Goal: Task Accomplishment & Management: Use online tool/utility

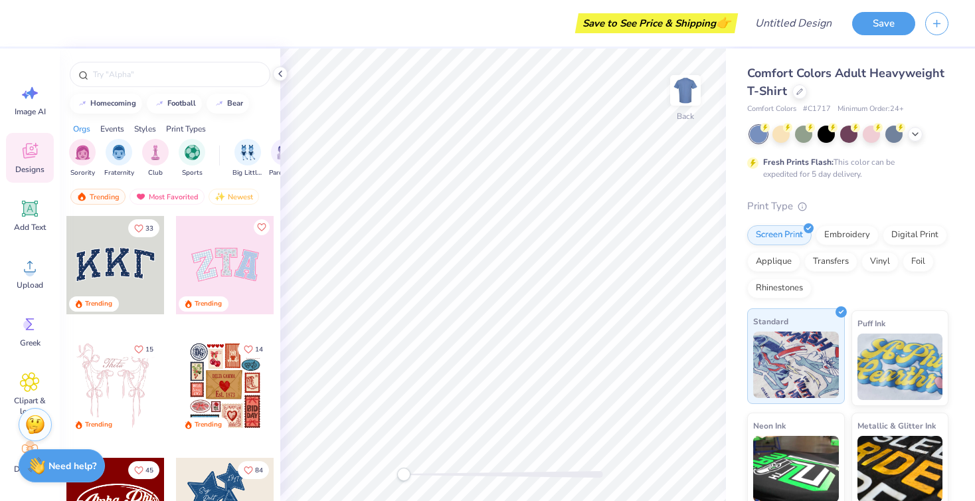
scroll to position [110, 0]
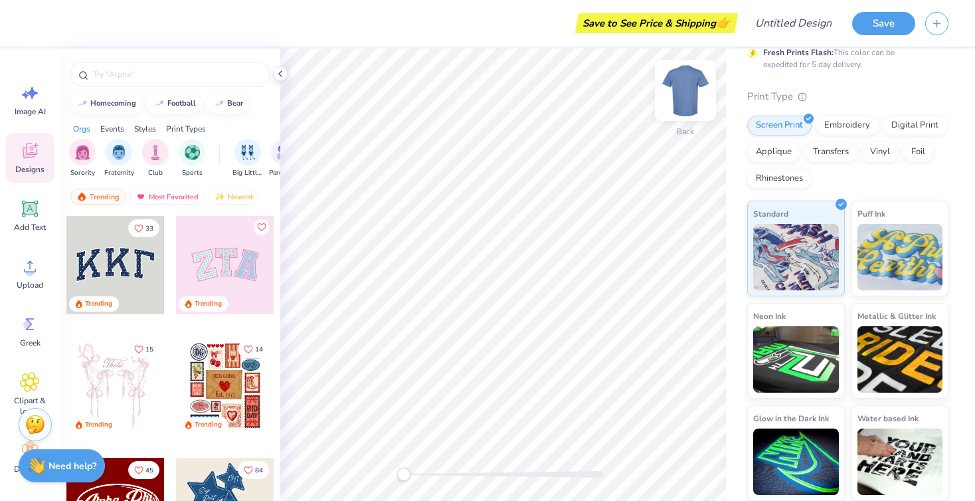
click at [676, 82] on img at bounding box center [685, 90] width 53 height 53
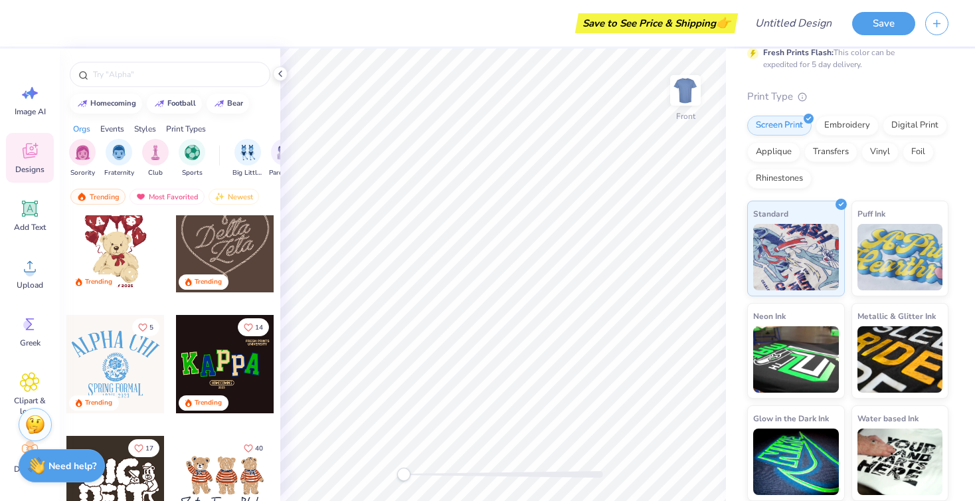
scroll to position [386, 0]
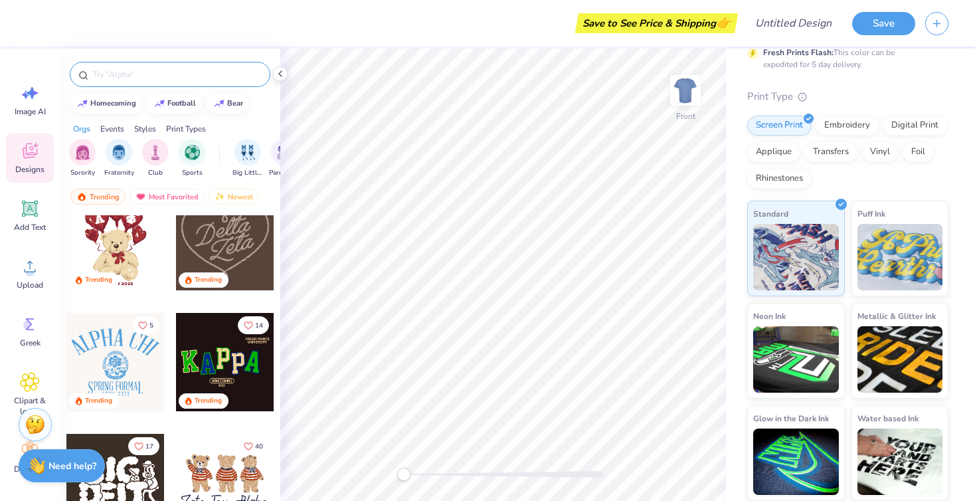
click at [149, 74] on input "text" at bounding box center [177, 74] width 170 height 13
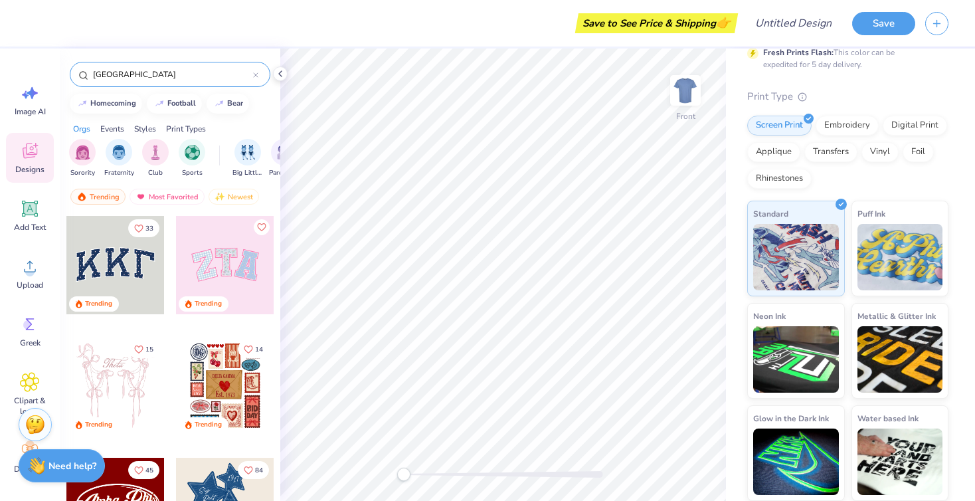
type input "[GEOGRAPHIC_DATA]"
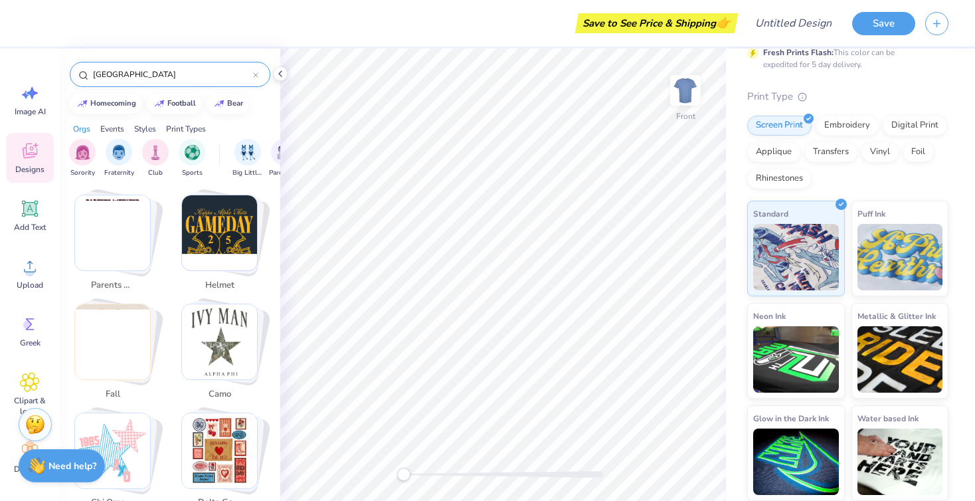
scroll to position [459, 0]
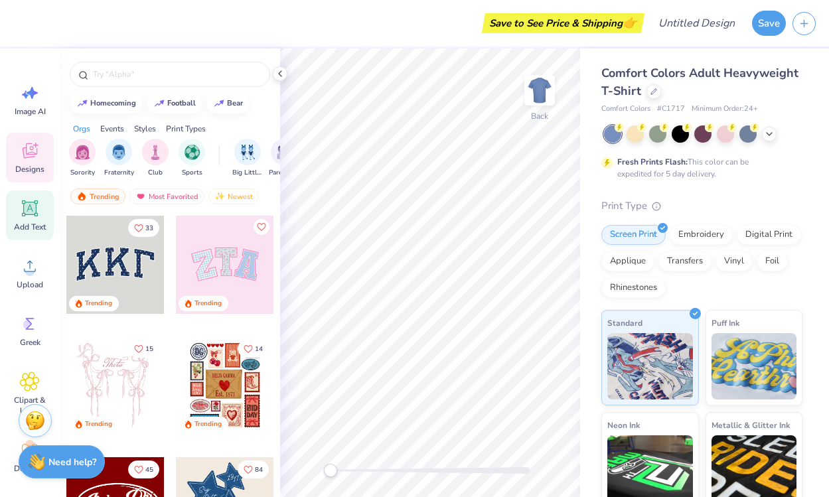
click at [31, 210] on icon at bounding box center [30, 209] width 13 height 13
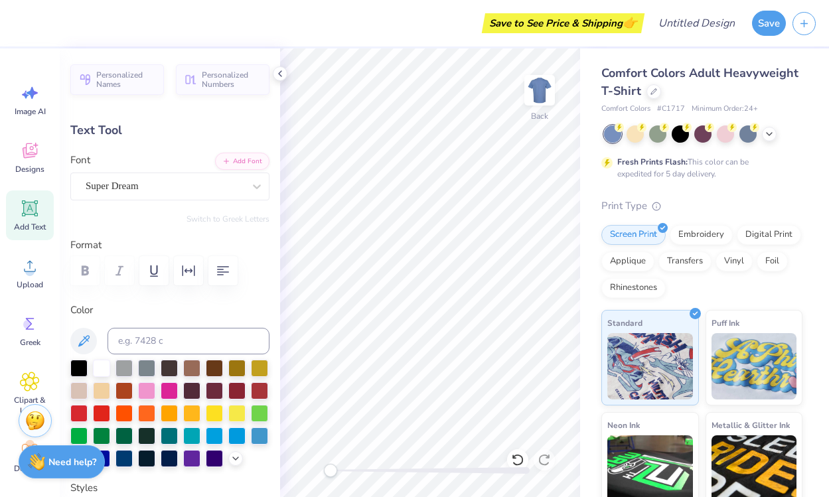
type textarea "Clare"
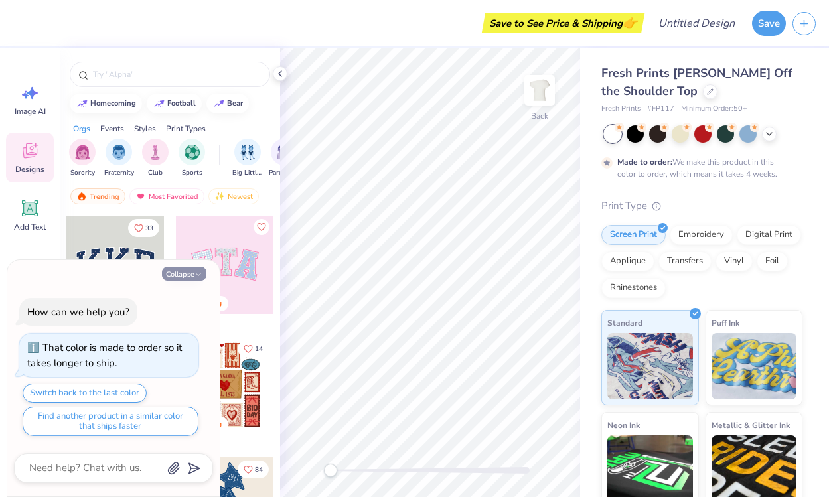
click at [199, 272] on icon "button" at bounding box center [199, 275] width 8 height 8
type textarea "x"
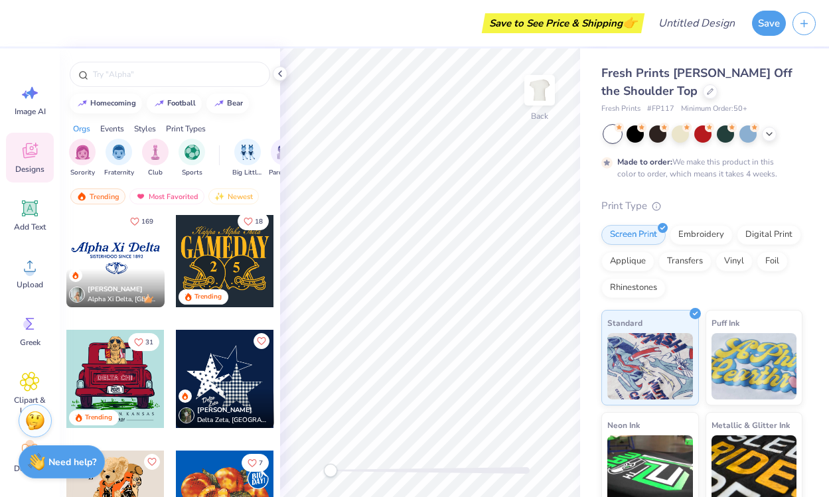
scroll to position [1093, 0]
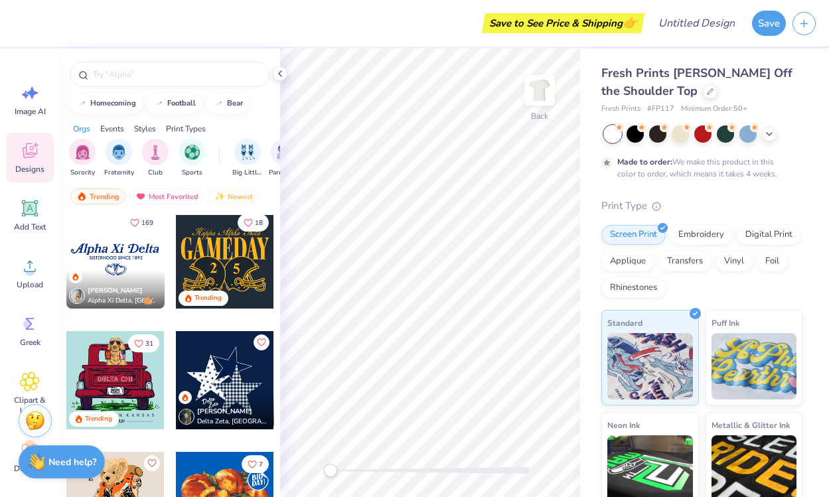
click at [145, 258] on div at bounding box center [115, 259] width 98 height 98
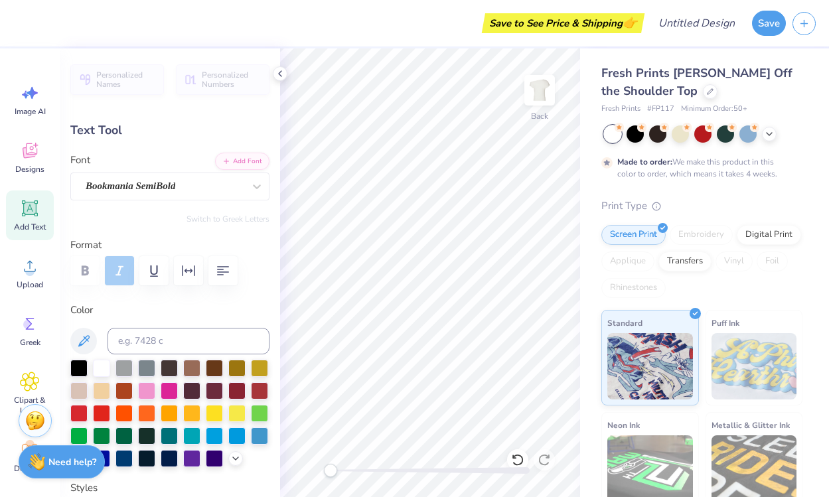
type input "1.94"
type input "0.89"
type input "13.23"
type input "2.38"
type input "1.09"
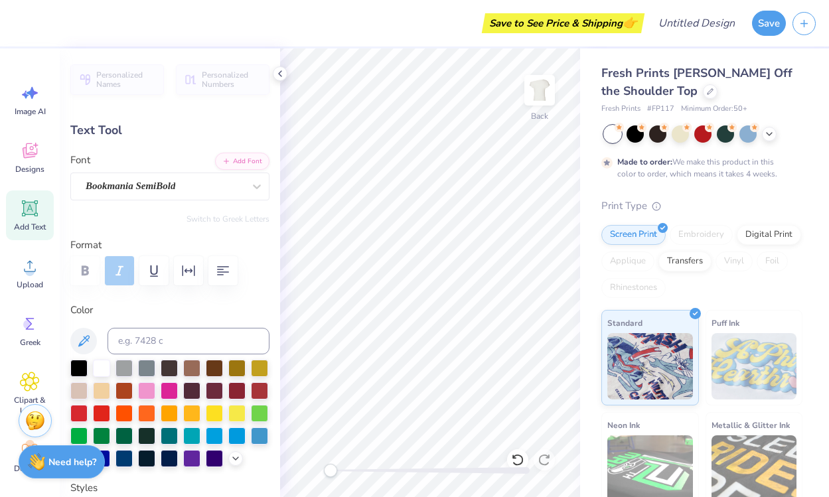
type input "13.22"
type input "1.37"
type input "0.96"
type input "-4.6"
type textarea "c"
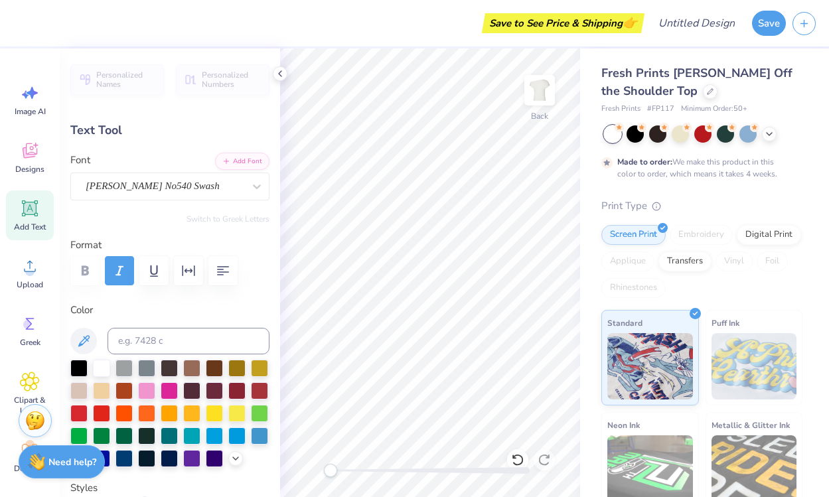
type textarea "Claremont"
type input "0.0"
type input "5.15"
type input "0.34"
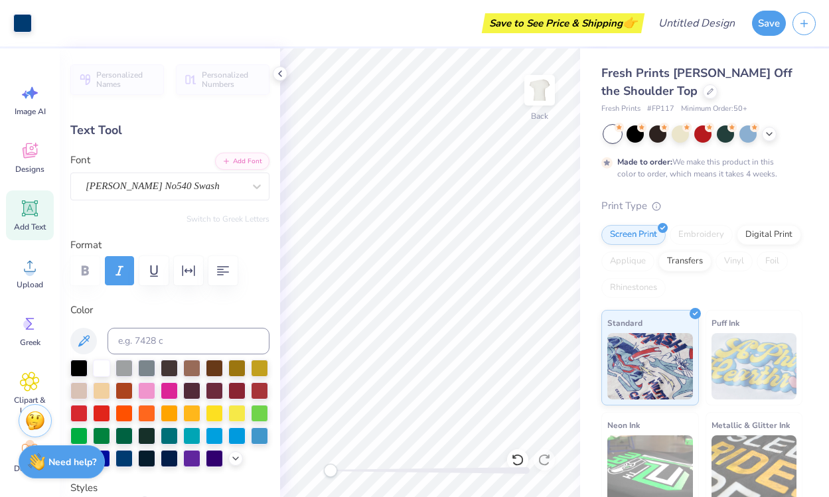
type input "14.44"
type textarea "SE 1893"
type input "4.18"
type input "1.28"
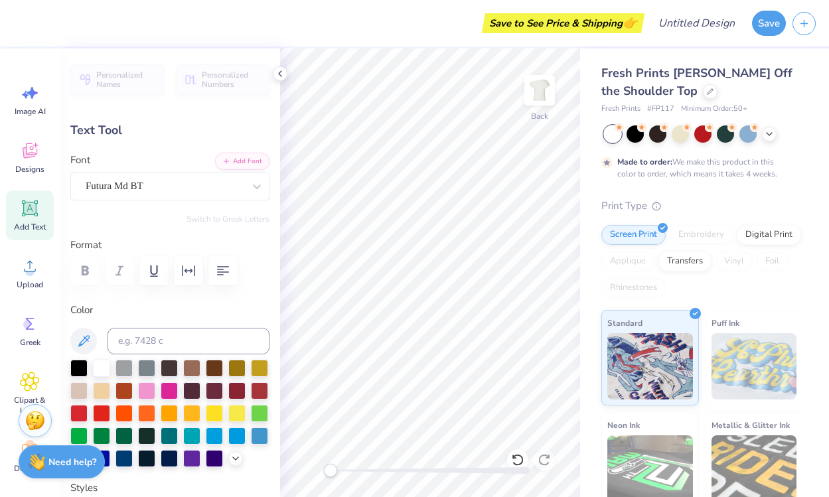
type input "13.14"
type input "-4.6"
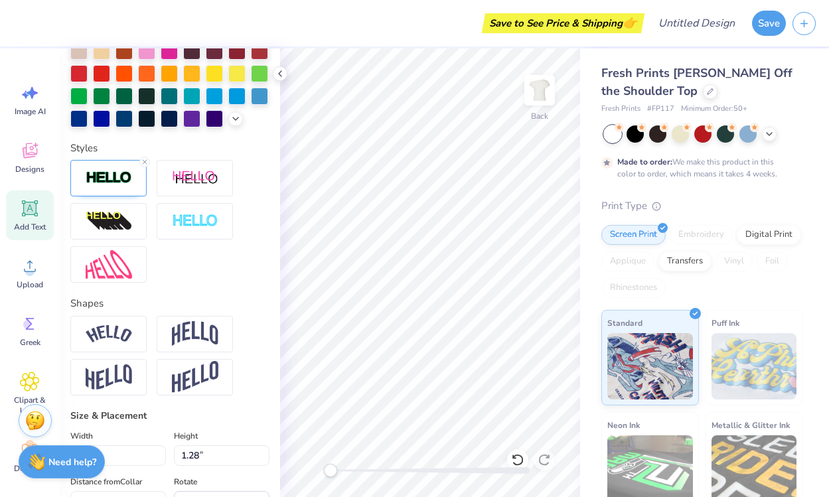
scroll to position [354, 0]
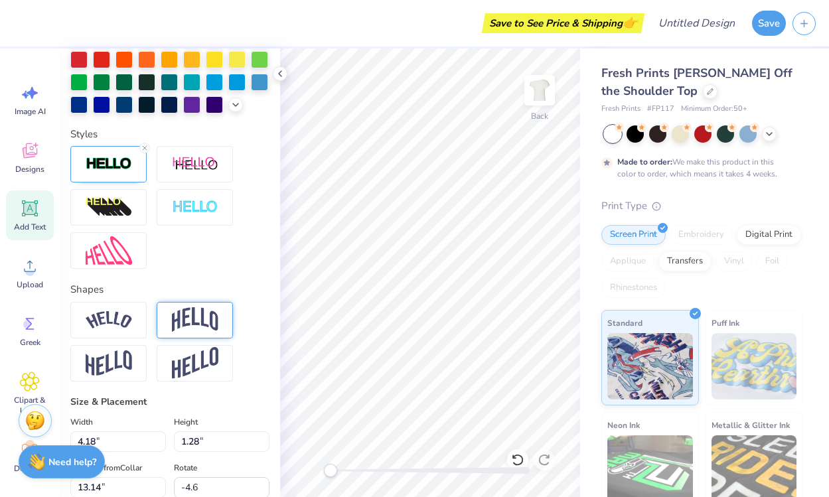
click at [194, 316] on img at bounding box center [195, 319] width 46 height 25
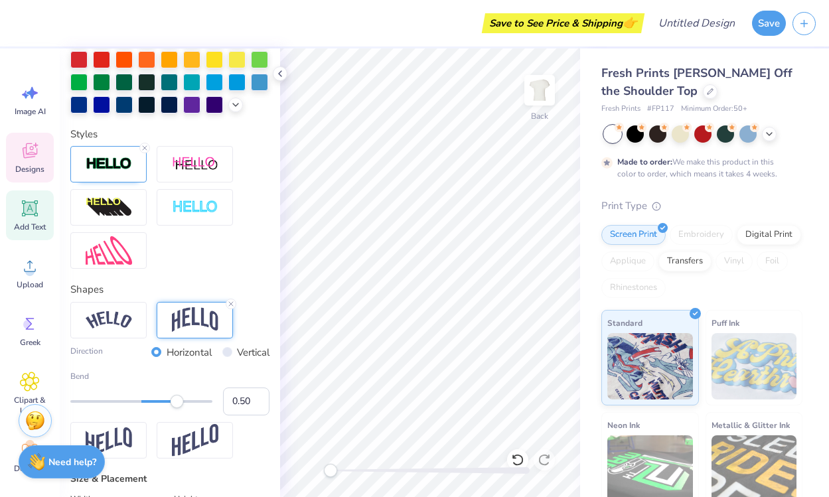
click at [32, 161] on div "Designs" at bounding box center [30, 158] width 48 height 50
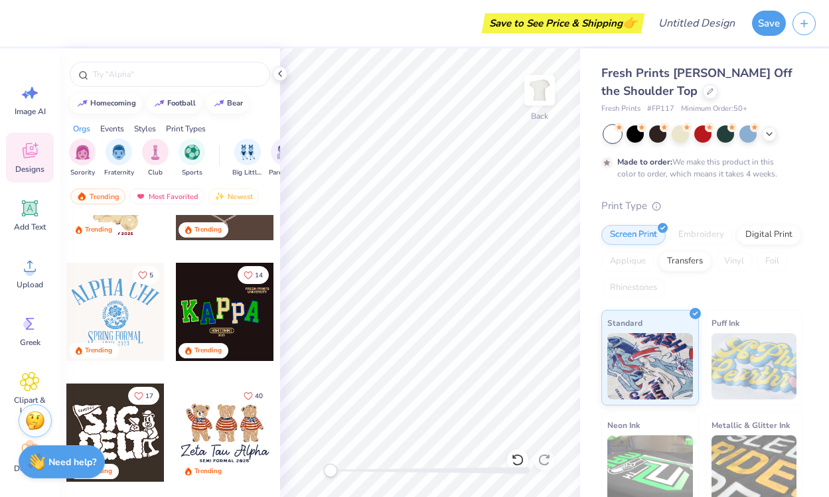
scroll to position [467, 0]
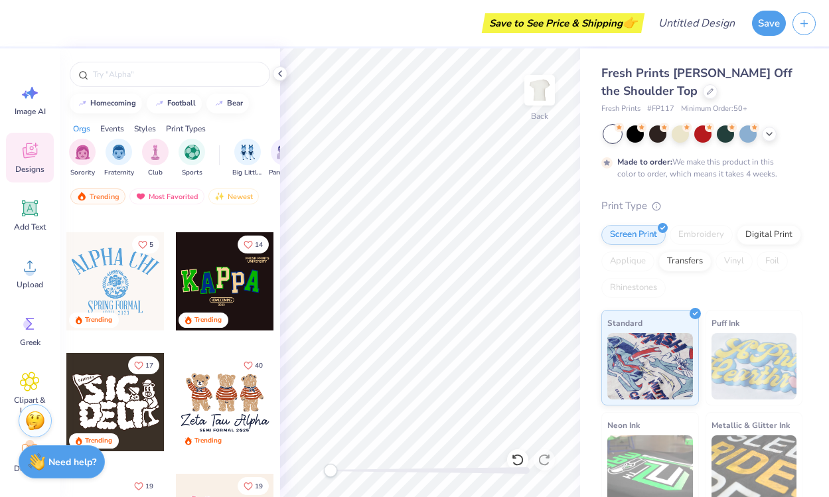
click at [116, 272] on div at bounding box center [115, 281] width 98 height 98
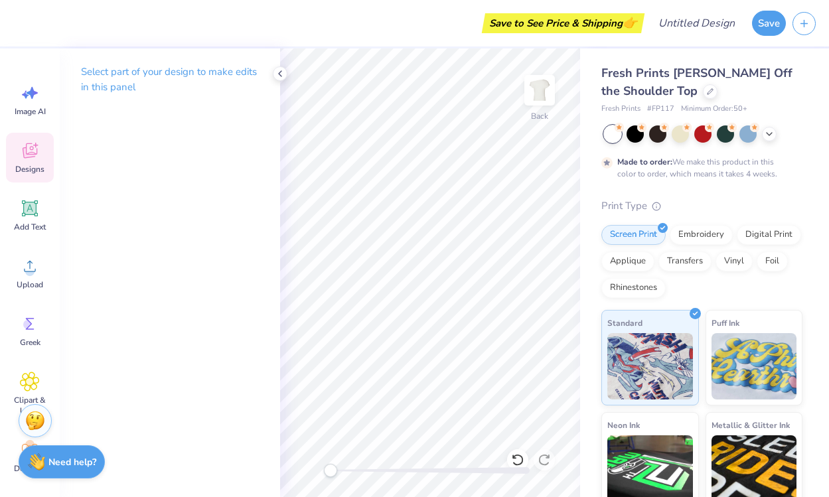
click at [22, 161] on div "Designs" at bounding box center [30, 158] width 48 height 50
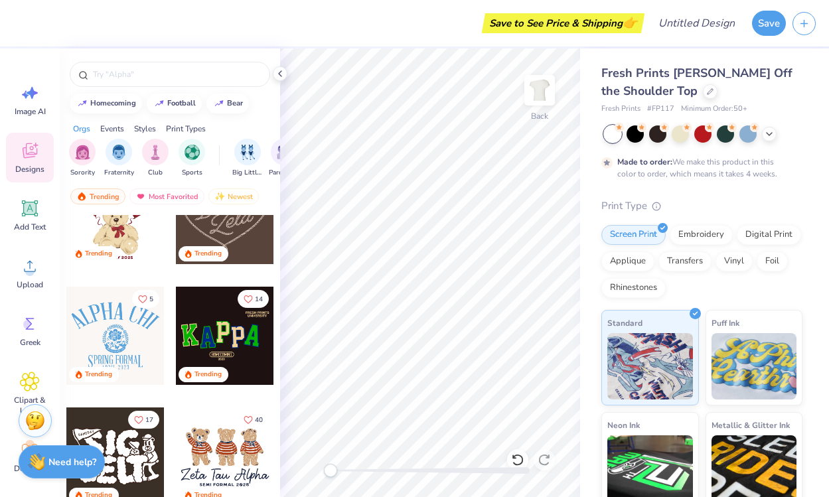
scroll to position [414, 0]
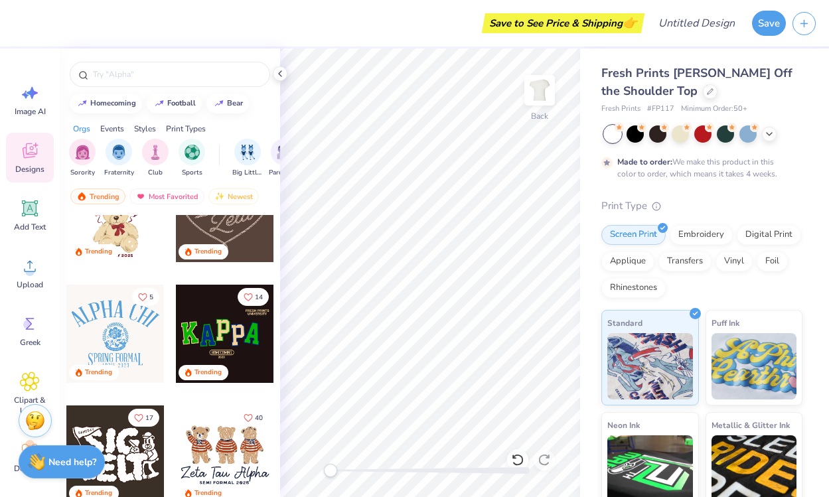
click at [112, 350] on div at bounding box center [115, 334] width 98 height 98
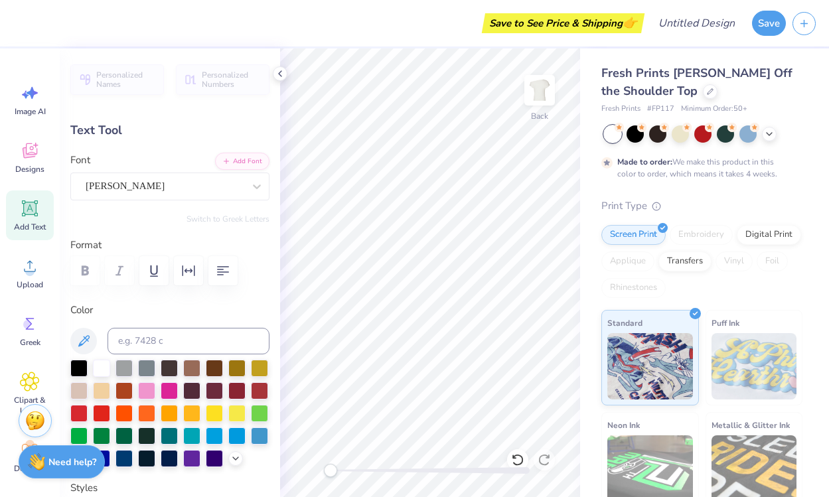
scroll to position [0, 0]
type textarea "c"
type textarea "Claremont"
type input "10.87"
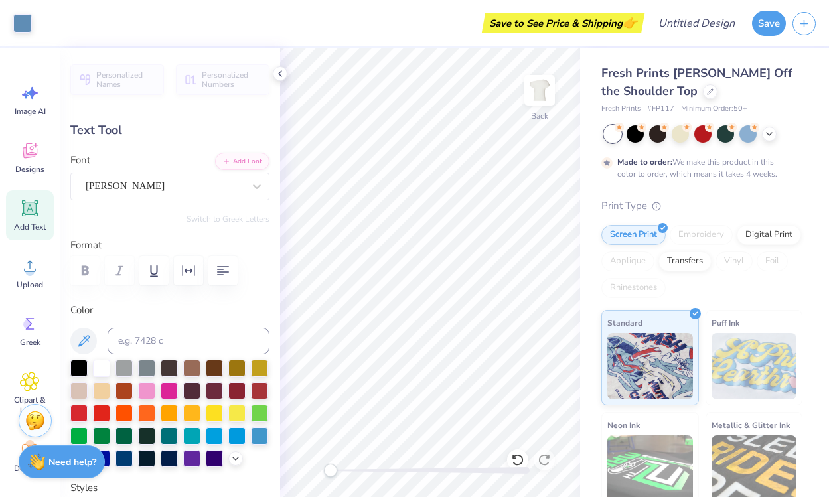
type input "2.58"
type input "3.34"
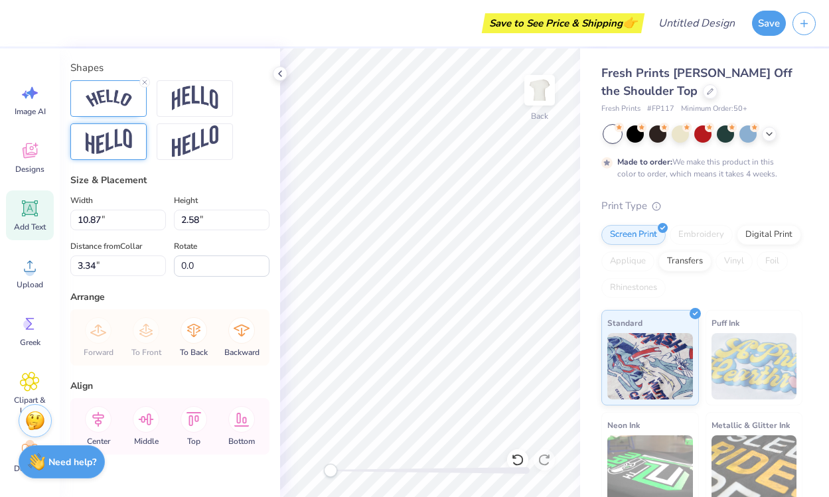
scroll to position [599, 0]
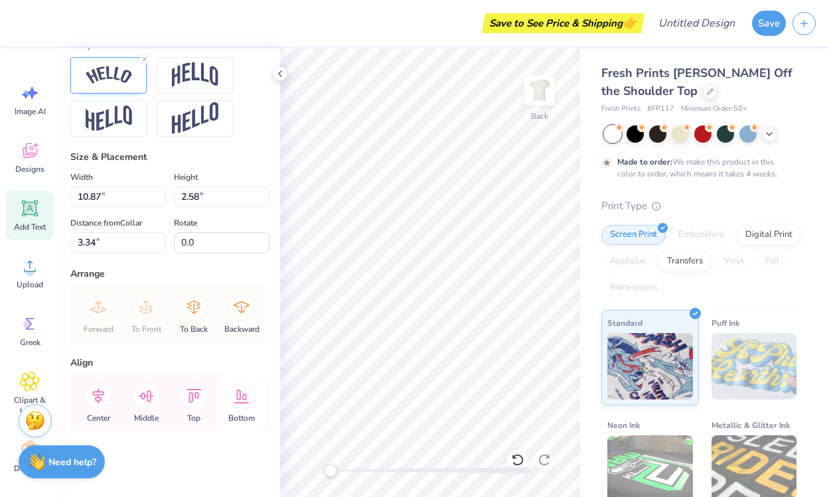
click at [230, 398] on icon at bounding box center [241, 396] width 27 height 27
click at [195, 398] on icon at bounding box center [194, 396] width 27 height 27
click at [149, 398] on icon at bounding box center [146, 396] width 27 height 27
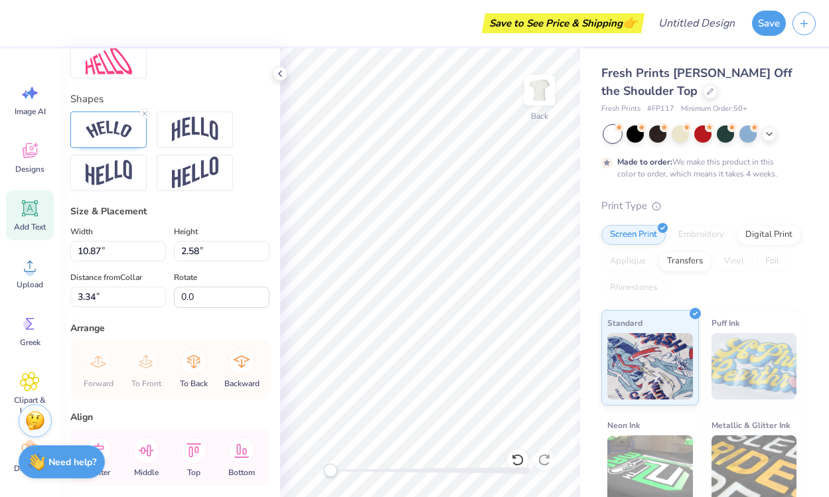
scroll to position [545, 0]
click at [262, 299] on input "-0.1" at bounding box center [222, 296] width 96 height 21
click at [262, 299] on input "-0.2" at bounding box center [222, 296] width 96 height 21
type input "-0.3"
click at [262, 299] on input "-0.3" at bounding box center [222, 296] width 96 height 21
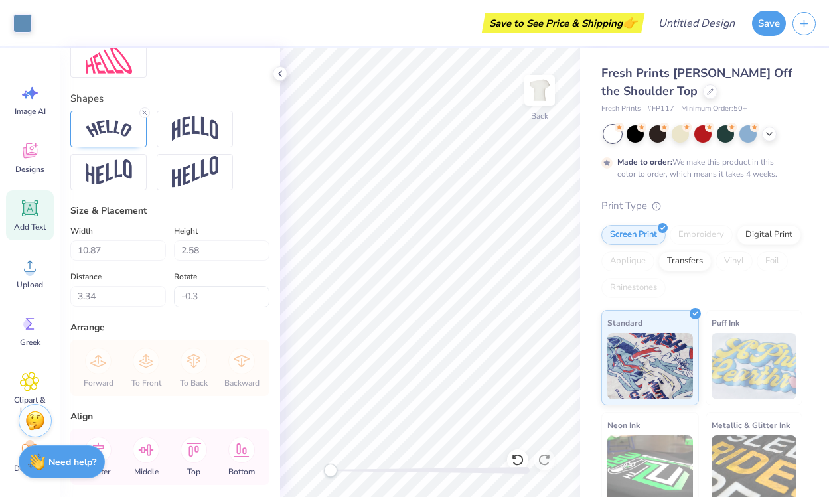
type input "9.21"
type input "179.1"
type textarea "Clareont"
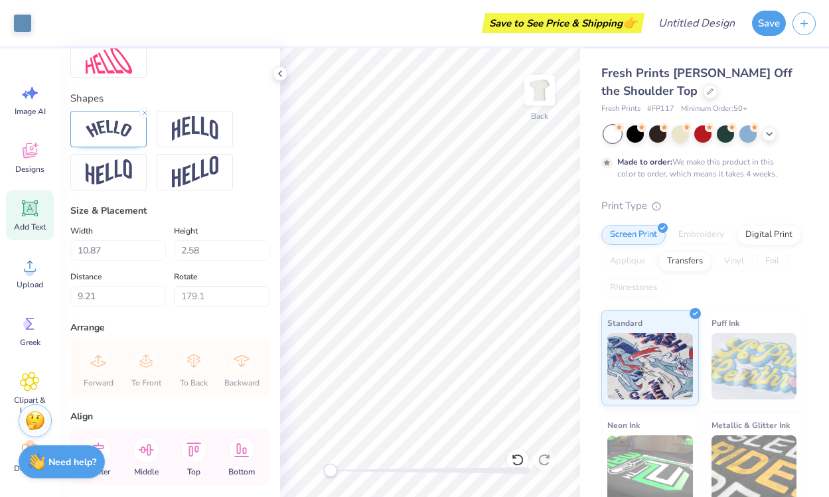
type input "0.0"
type input "3.34"
type textarea "Singapore Club"
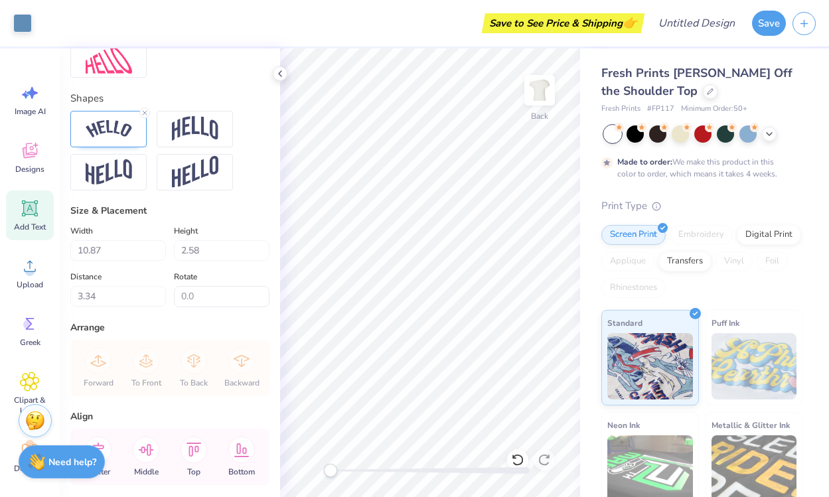
type input "13.43"
type input "2.97"
type input "9.27"
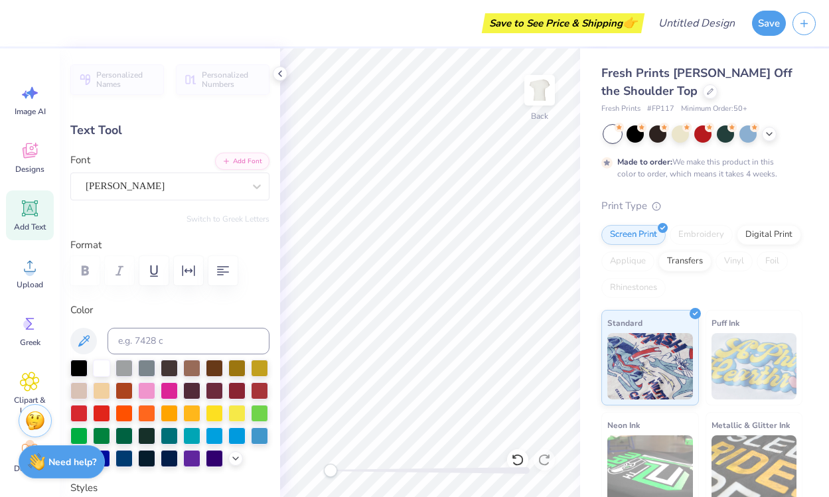
scroll to position [599, 0]
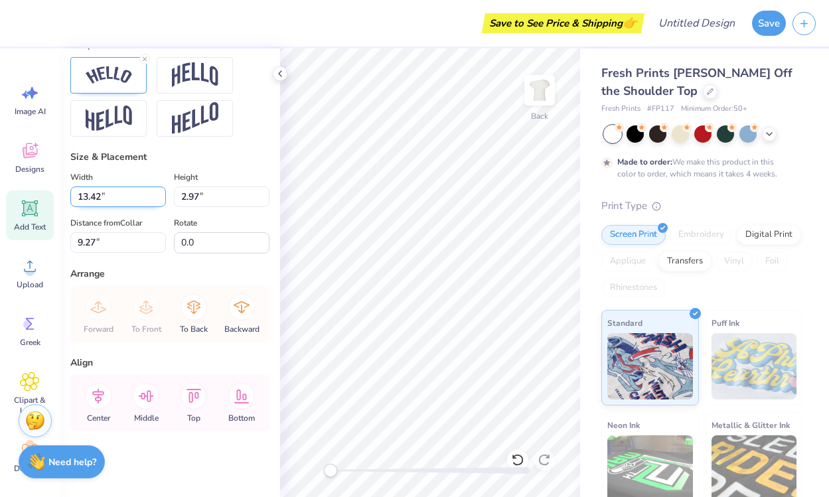
click at [159, 198] on input "13.42" at bounding box center [118, 197] width 96 height 21
click at [159, 198] on input "13.41" at bounding box center [118, 197] width 96 height 21
click at [159, 198] on input "13.4" at bounding box center [118, 197] width 96 height 21
click at [159, 198] on input "13.39" at bounding box center [118, 197] width 96 height 21
click at [159, 198] on input "13.38" at bounding box center [118, 197] width 96 height 21
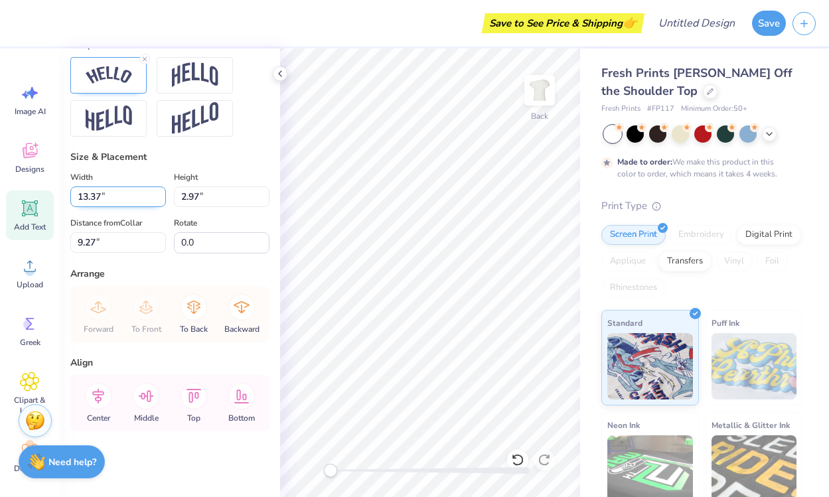
click at [159, 198] on input "13.37" at bounding box center [118, 197] width 96 height 21
click at [159, 198] on input "13.36" at bounding box center [118, 197] width 96 height 21
type input "13.43"
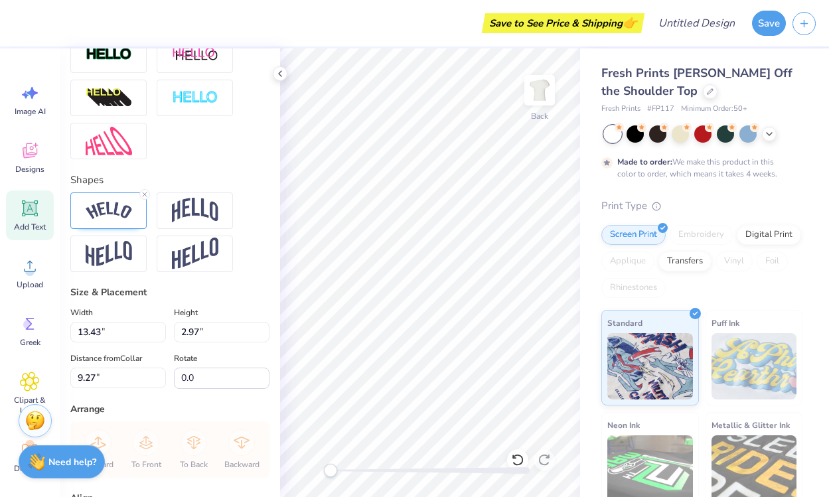
scroll to position [454, 0]
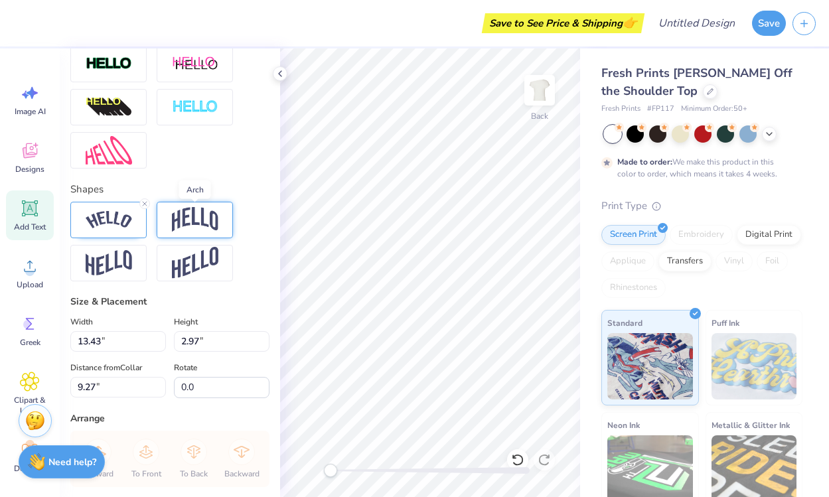
click at [199, 222] on img at bounding box center [195, 219] width 46 height 25
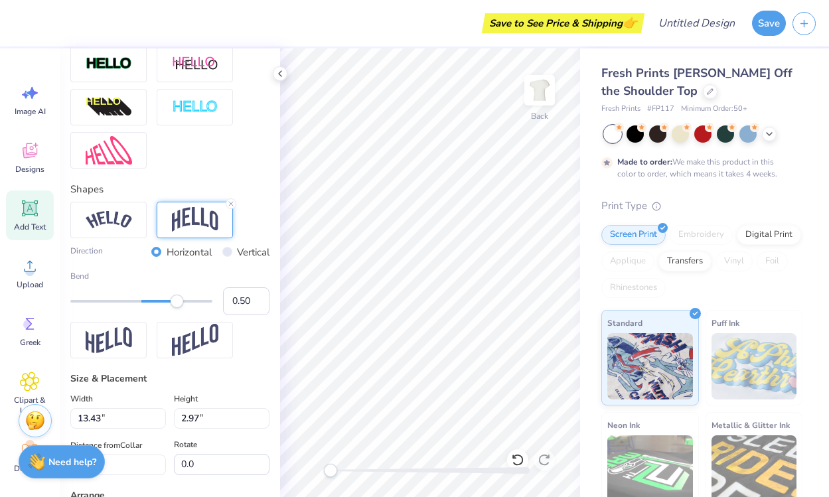
click at [258, 254] on label "Vertical" at bounding box center [253, 252] width 33 height 15
click at [232, 254] on input "Vertical" at bounding box center [227, 252] width 10 height 10
radio input "true"
type input "10.96"
type input "2.35"
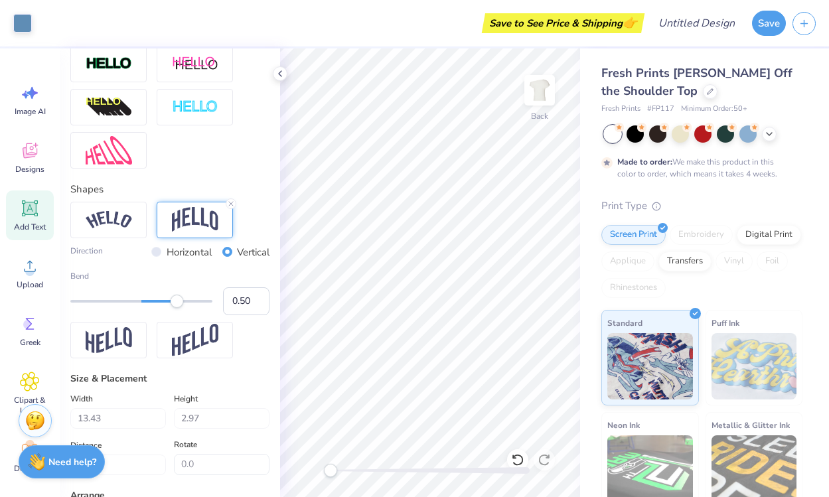
type input "10.14"
click at [112, 221] on img at bounding box center [109, 220] width 46 height 18
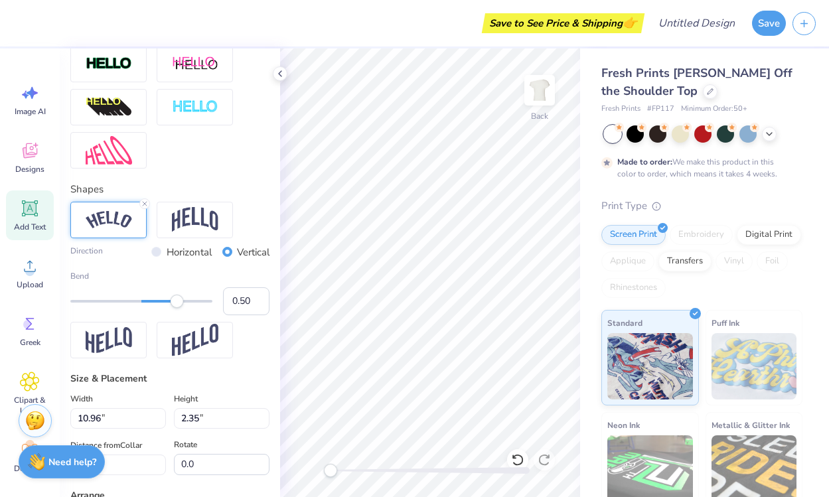
click at [160, 253] on div "Horizontal" at bounding box center [181, 252] width 60 height 15
click at [153, 253] on input "Horizontal" at bounding box center [156, 252] width 10 height 10
radio input "true"
type input "0.46"
click at [174, 300] on div "Accessibility label" at bounding box center [177, 301] width 13 height 13
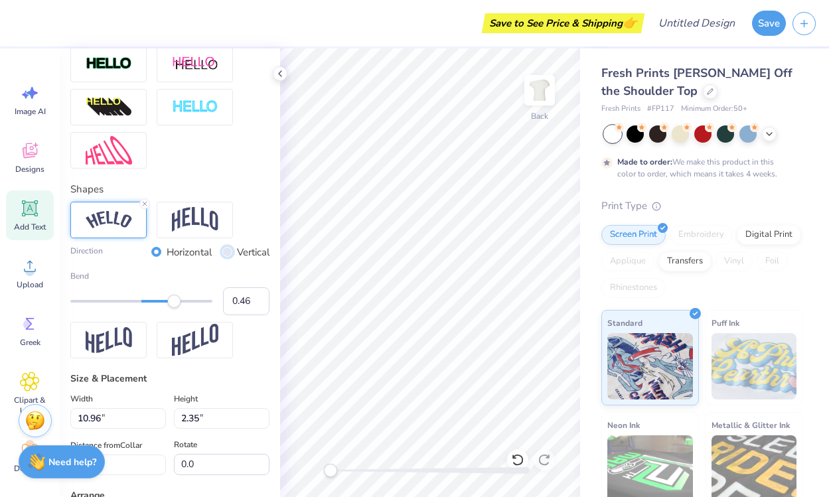
click at [226, 252] on input "Vertical" at bounding box center [227, 252] width 10 height 10
radio input "true"
click at [155, 250] on input "Horizontal" at bounding box center [156, 252] width 10 height 10
radio input "true"
type input "-0.39"
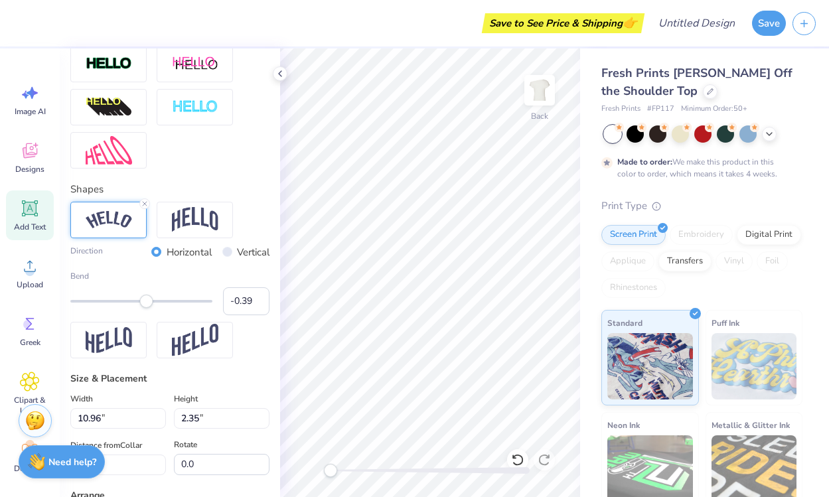
drag, startPoint x: 173, startPoint y: 305, endPoint x: 114, endPoint y: 306, distance: 59.1
click at [139, 305] on div "Accessibility label" at bounding box center [145, 301] width 13 height 13
type input "-0.30"
drag, startPoint x: 114, startPoint y: 306, endPoint x: 120, endPoint y: 305, distance: 6.7
click at [120, 305] on div "Accessibility label" at bounding box center [119, 301] width 13 height 13
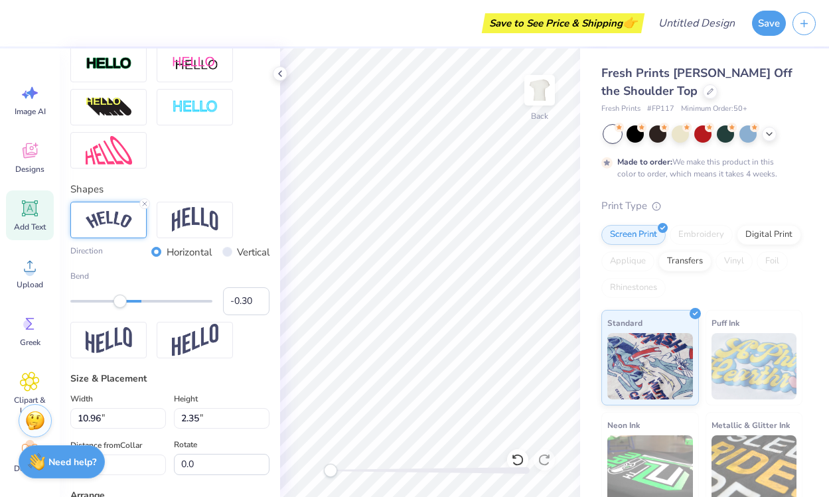
type input "10.87"
type input "2.58"
type input "3.34"
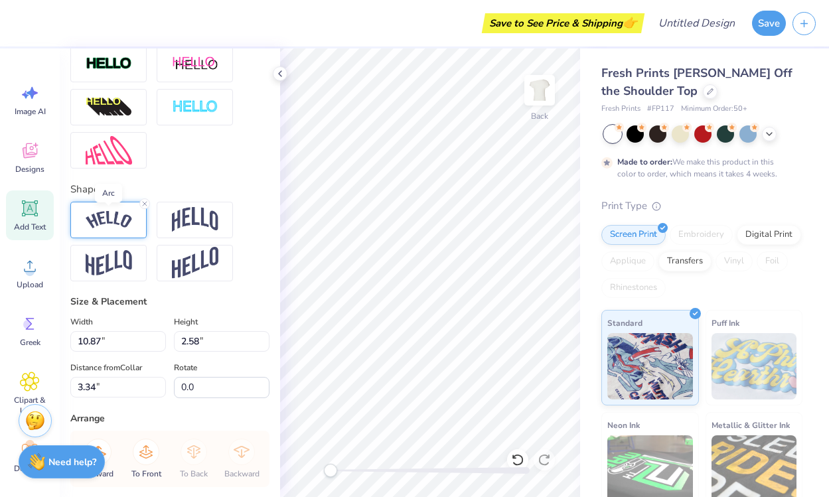
click at [110, 223] on img at bounding box center [109, 220] width 46 height 18
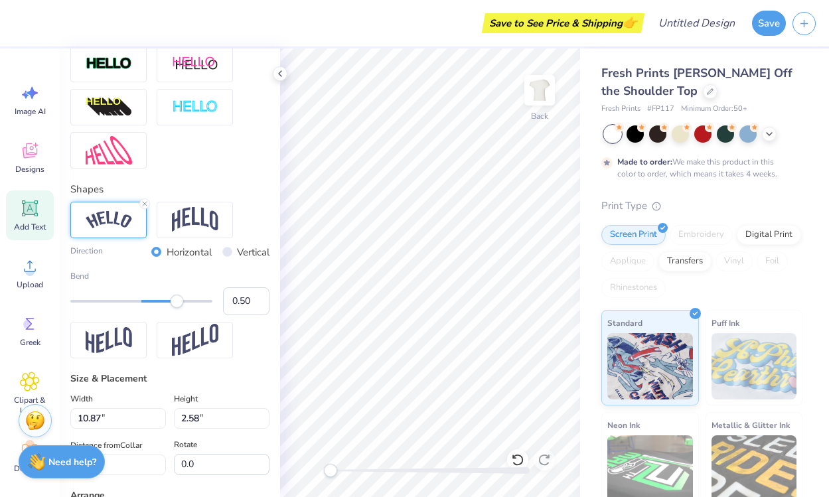
type input "12.84"
type input "2.83"
type input "9.90"
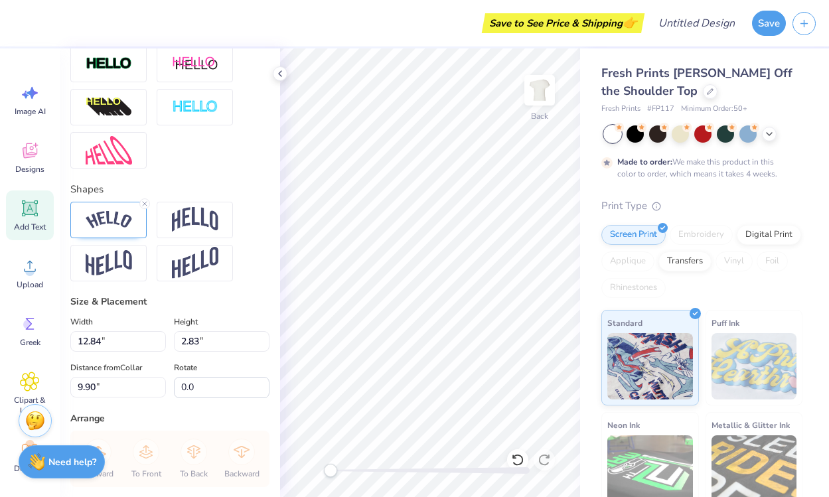
scroll to position [0, 2]
click at [116, 230] on div at bounding box center [108, 220] width 76 height 37
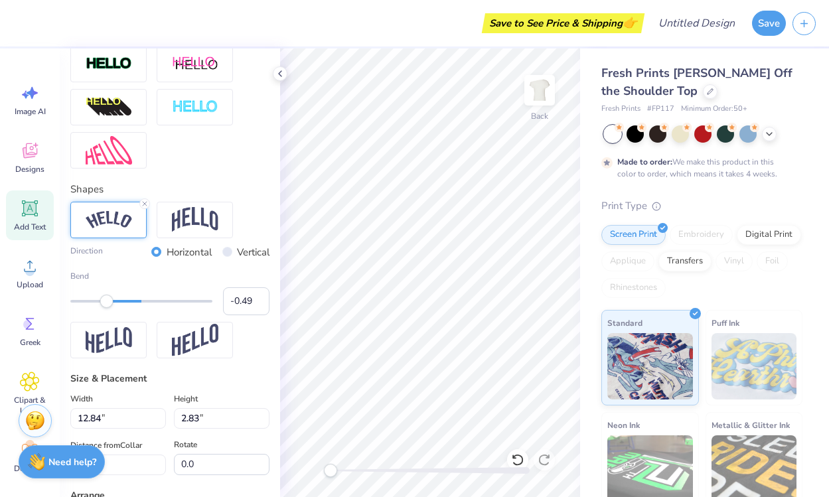
type input "-0.50"
drag, startPoint x: 123, startPoint y: 301, endPoint x: 106, endPoint y: 301, distance: 17.9
click at [106, 301] on div "Accessibility label" at bounding box center [106, 301] width 13 height 13
type input "13.43"
type input "3.61"
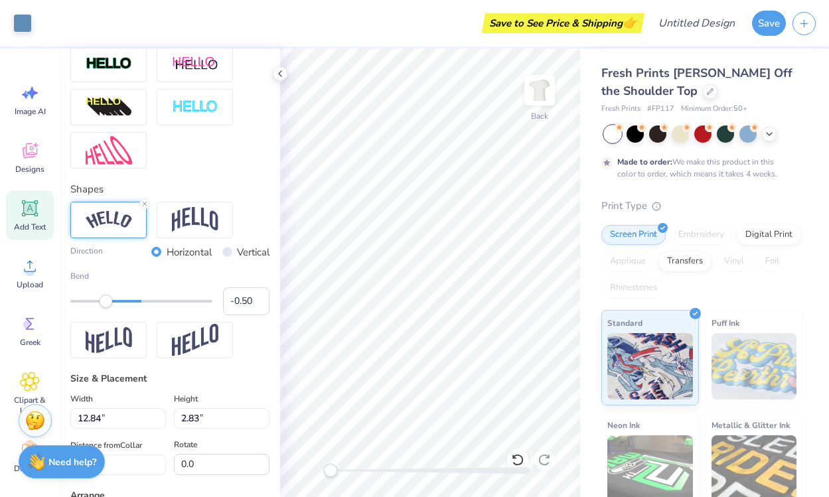
type input "9.48"
type input "9.79"
type input "2.63"
click at [700, 133] on div at bounding box center [702, 132] width 17 height 17
type input "10.50"
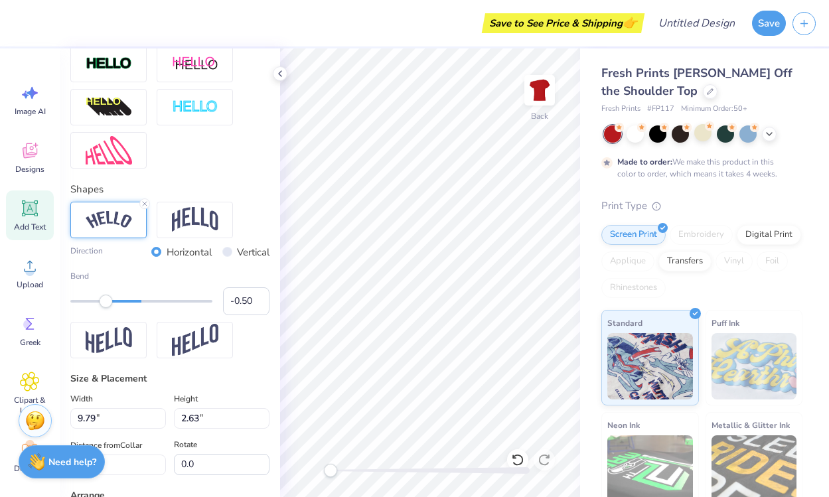
click at [636, 141] on div at bounding box center [635, 133] width 17 height 17
type input "10.87"
type input "2.58"
type input "3.34"
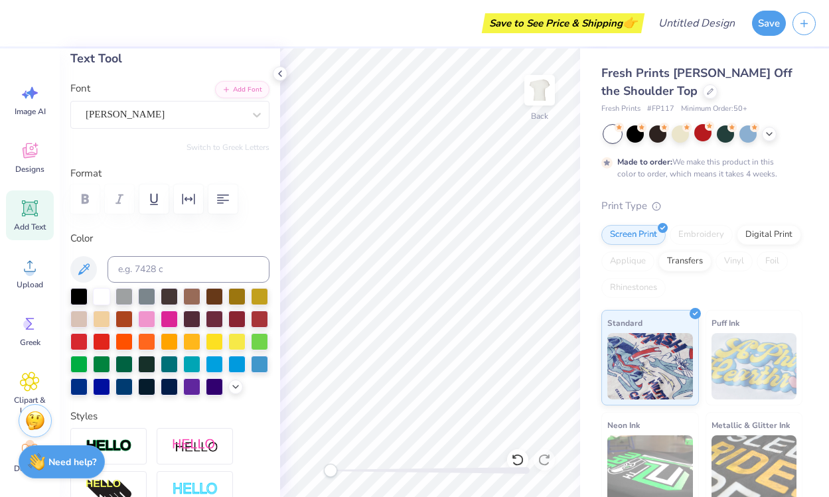
scroll to position [78, 0]
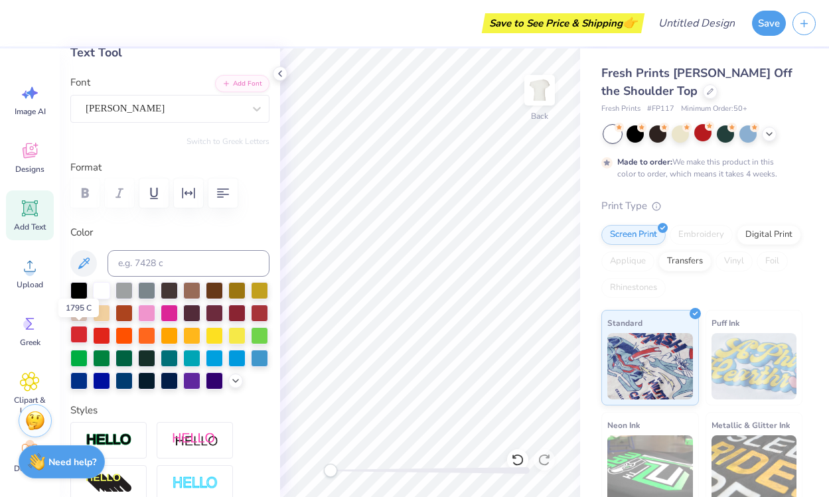
click at [75, 337] on div at bounding box center [78, 334] width 17 height 17
type input "9.79"
type input "2.63"
type input "10.50"
click at [232, 311] on div at bounding box center [236, 311] width 17 height 17
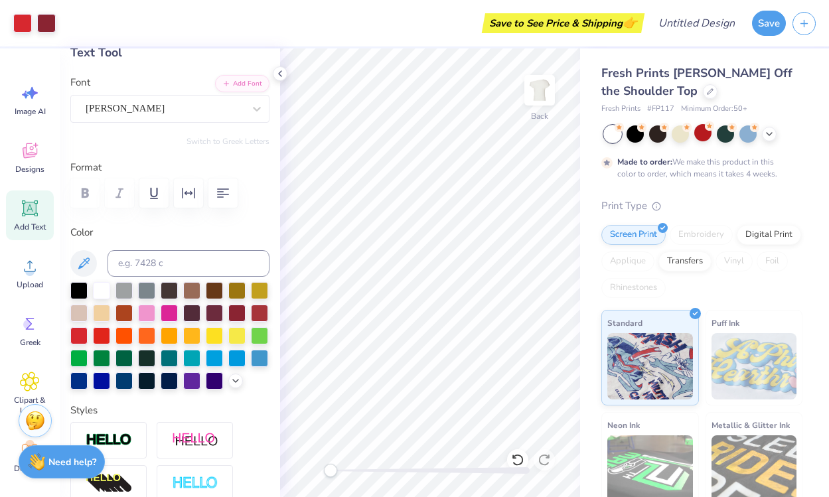
type input "10.87"
type input "2.58"
type input "3.34"
click at [236, 312] on div at bounding box center [236, 311] width 17 height 17
click at [212, 313] on div at bounding box center [214, 311] width 17 height 17
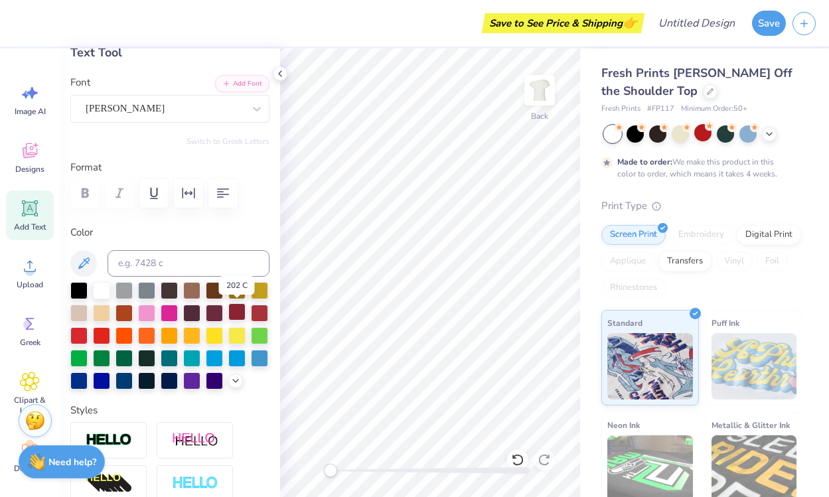
click at [231, 310] on div at bounding box center [236, 311] width 17 height 17
type input "9.79"
type input "2.63"
type input "10.50"
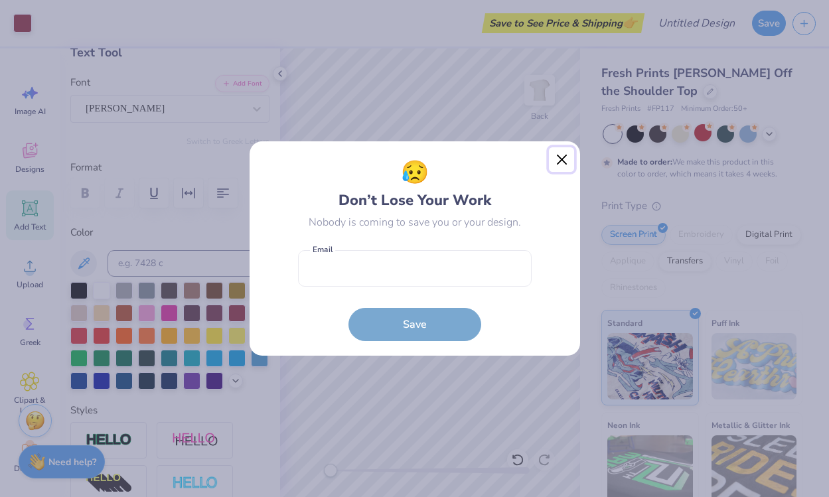
click at [557, 158] on button "Close" at bounding box center [561, 159] width 25 height 25
